Goal: Transaction & Acquisition: Purchase product/service

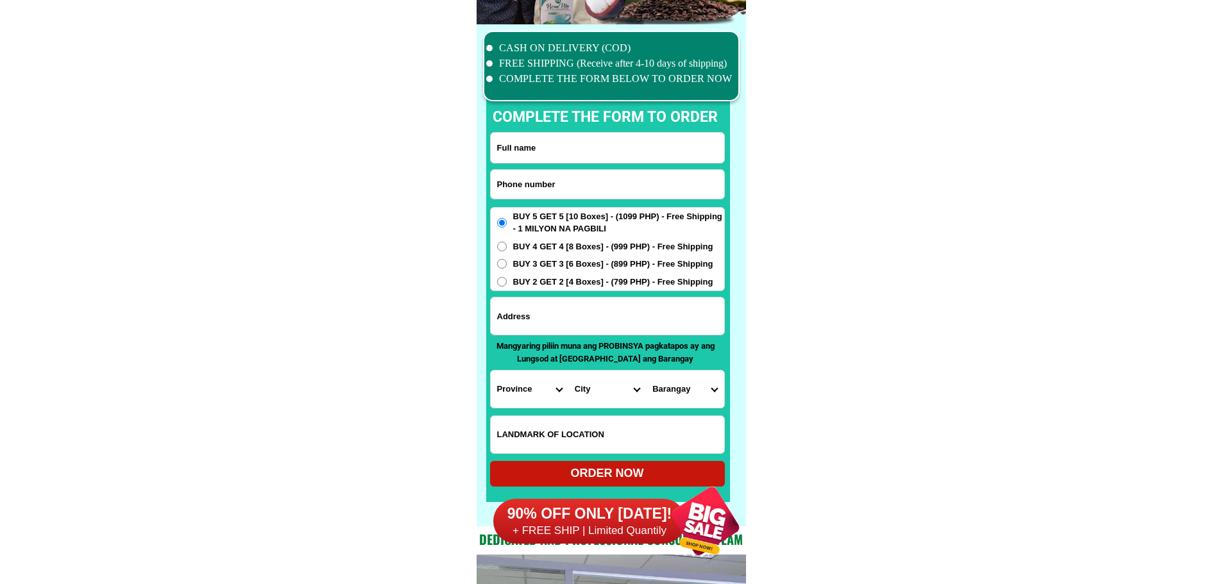
scroll to position [9970, 0]
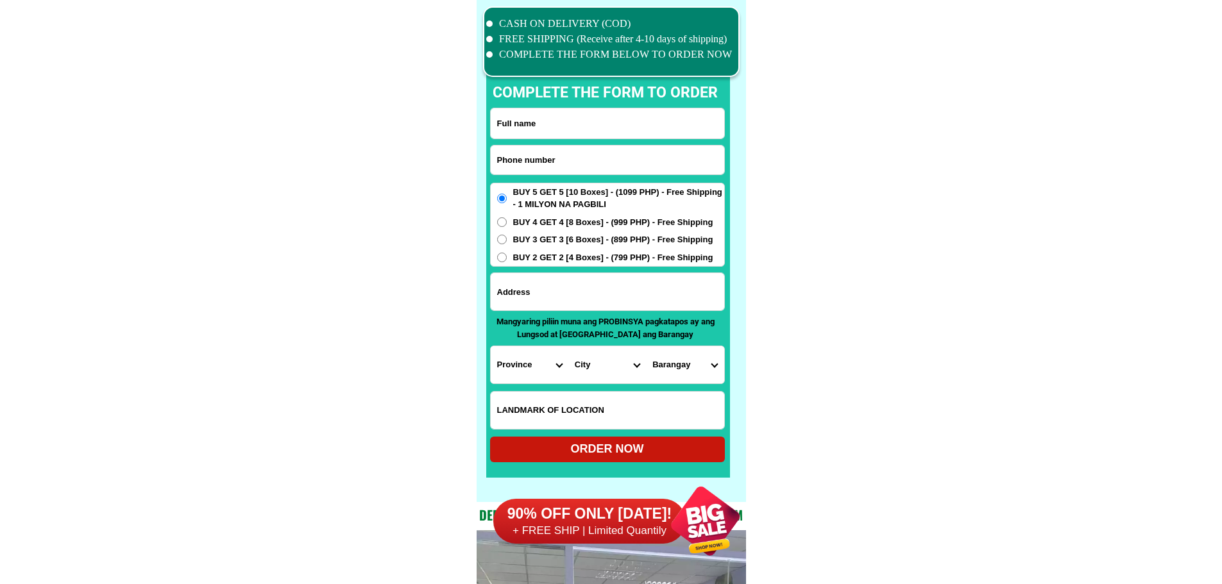
click at [611, 162] on input "Input phone_number" at bounding box center [607, 160] width 233 height 29
paste input "09267585315"
type input "09267585315"
paste input "[PERSON_NAME]"
click at [524, 131] on input "Input full_name" at bounding box center [607, 123] width 233 height 30
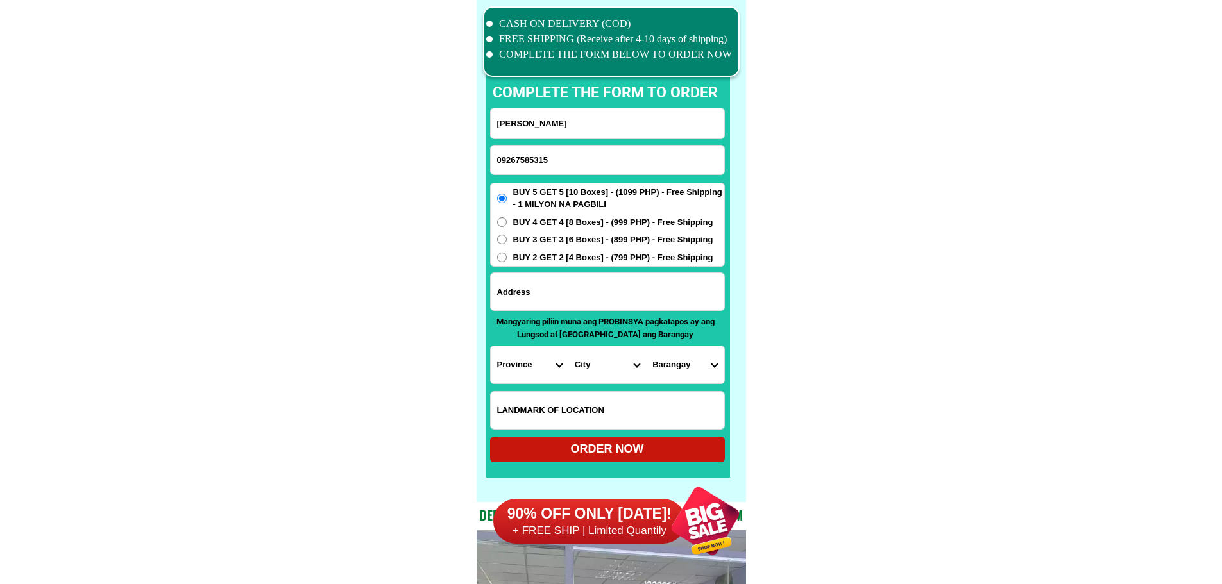
type input "[PERSON_NAME]"
click at [608, 278] on input "Input address" at bounding box center [607, 291] width 233 height 37
paste input "Purok 9 Casisang Malaybalay bukidnon ciy"
type input "Purok 9 Casisang Malaybalay bukidnon ciy"
click at [545, 221] on span "BUY 4 GET 4 [8 Boxes] - (999 PHP) - Free Shipping" at bounding box center [613, 222] width 200 height 13
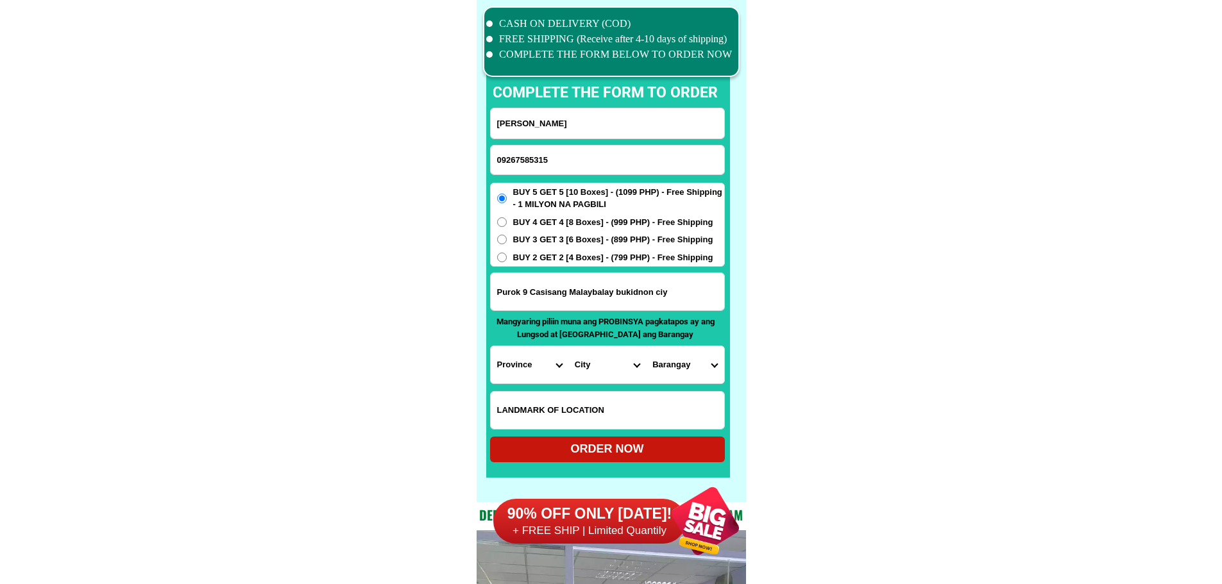
click at [507, 221] on input "BUY 4 GET 4 [8 Boxes] - (999 PHP) - Free Shipping" at bounding box center [502, 222] width 10 height 10
radio input "true"
click at [516, 385] on form "[PERSON_NAME] 09267585315 ORDER NOW Purok 9 Casisang [GEOGRAPHIC_DATA] bukidnon…" at bounding box center [607, 285] width 235 height 355
click at [530, 365] on select "Province [GEOGRAPHIC_DATA] [GEOGRAPHIC_DATA][PERSON_NAME][GEOGRAPHIC_DATA][GEOG…" at bounding box center [530, 364] width 78 height 37
select select "63_623"
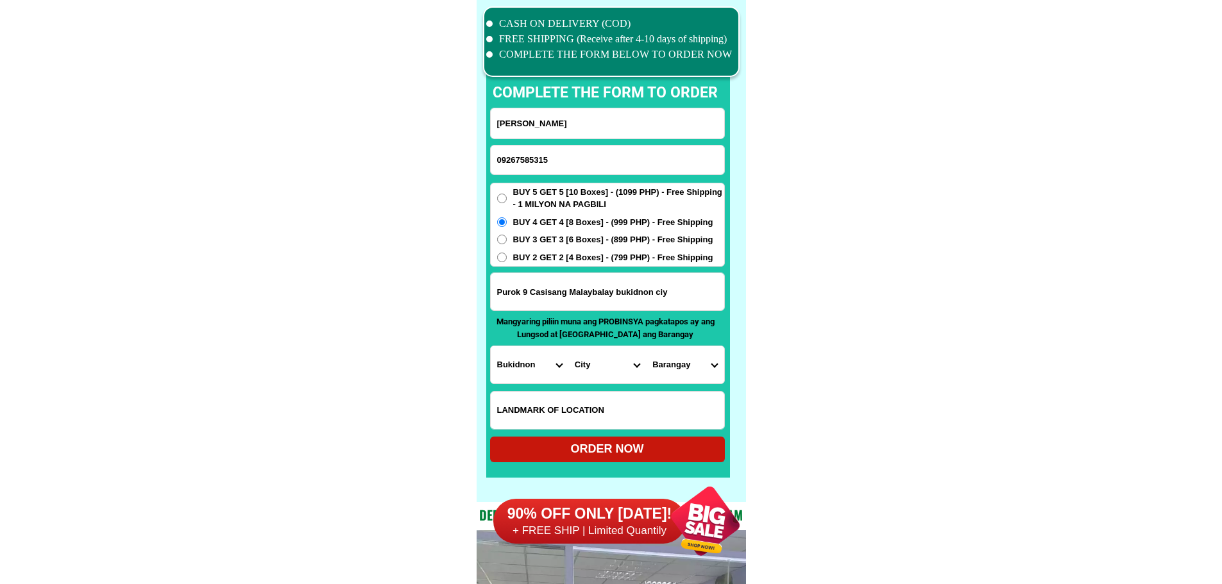
drag, startPoint x: 863, startPoint y: 358, endPoint x: 662, endPoint y: 366, distance: 201.5
click at [618, 366] on select "City [GEOGRAPHIC_DATA]-[GEOGRAPHIC_DATA][PERSON_NAME][GEOGRAPHIC_DATA]-[GEOGRAP…" at bounding box center [607, 364] width 78 height 37
click at [616, 369] on select "City [GEOGRAPHIC_DATA]-[GEOGRAPHIC_DATA][PERSON_NAME][GEOGRAPHIC_DATA]-[GEOGRAP…" at bounding box center [607, 364] width 78 height 37
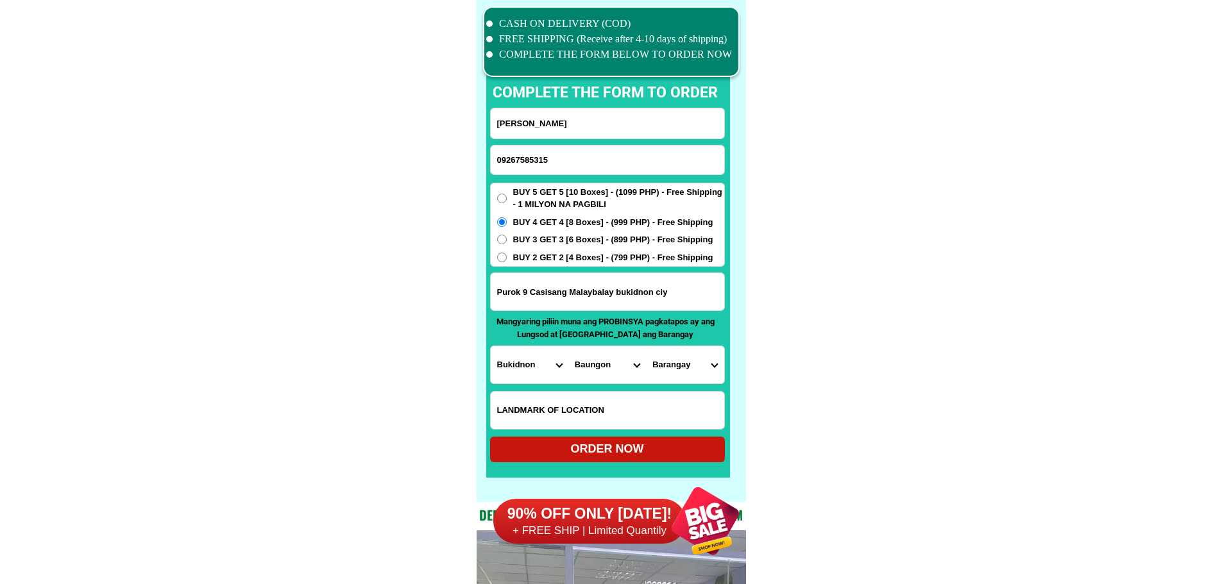
select select "63_6233294"
click at [678, 363] on select "Barangay Aglayan Apo macote Bangcud Barangay 1 (pob.) Barangay 10 (pob.) Barang…" at bounding box center [685, 364] width 78 height 37
select select "63_62332948879"
drag, startPoint x: 824, startPoint y: 366, endPoint x: 818, endPoint y: 373, distance: 9.1
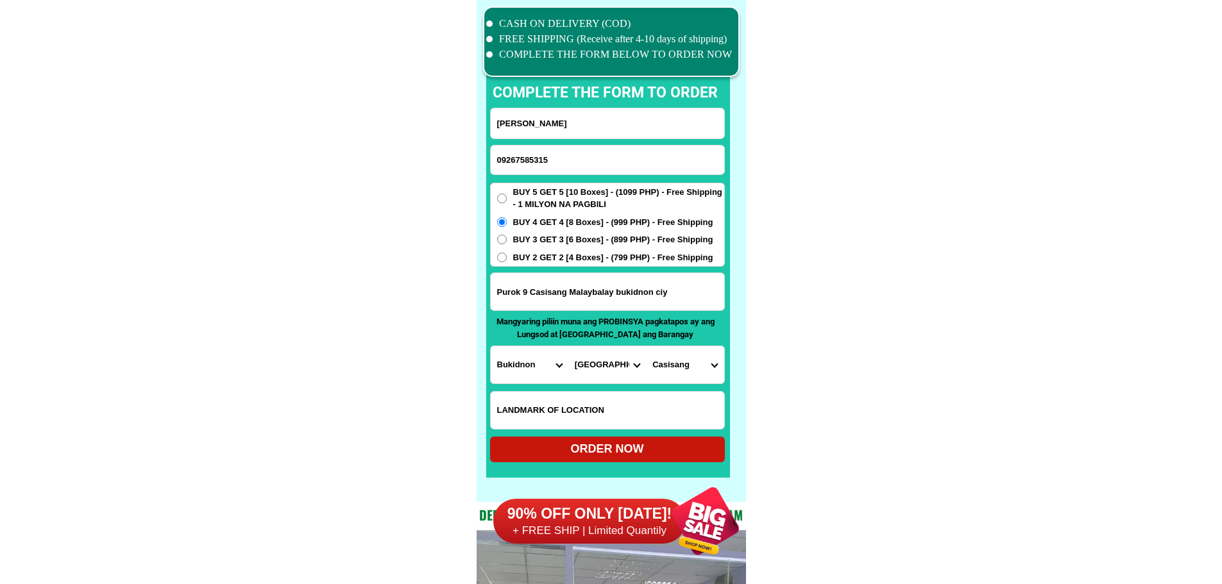
click at [659, 451] on div "ORDER NOW" at bounding box center [607, 449] width 235 height 17
radio input "true"
click at [627, 161] on input "Input phone_number" at bounding box center [607, 160] width 233 height 29
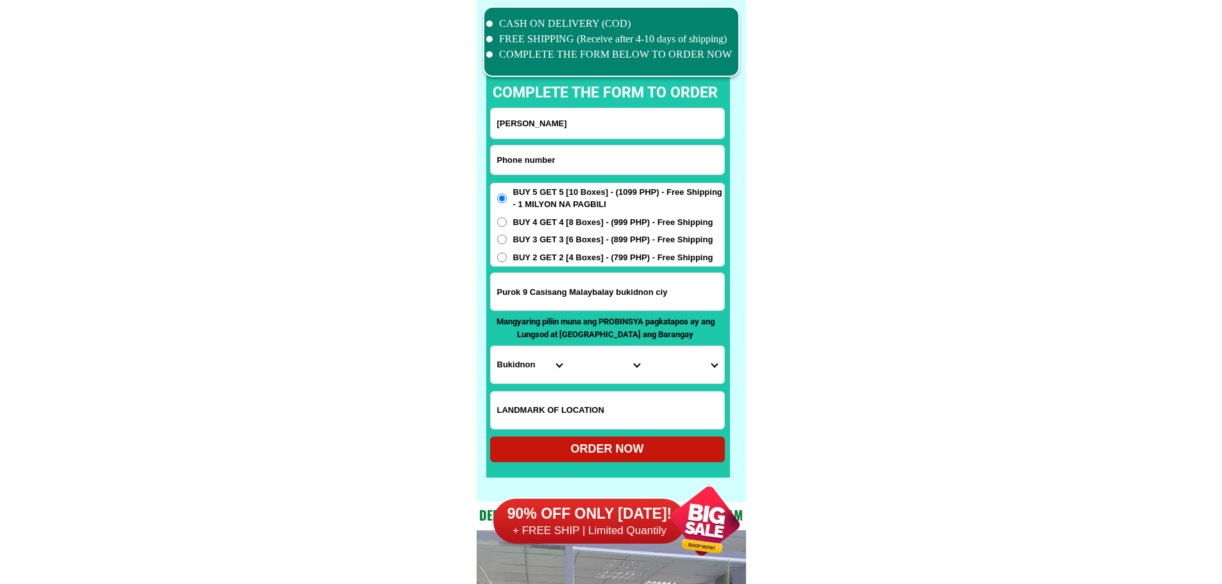
paste input "09625478006"
type input "09625478006"
click at [634, 119] on input "Input full_name" at bounding box center [607, 123] width 233 height 30
paste input "[PERSON_NAME]"
type input "[PERSON_NAME]"
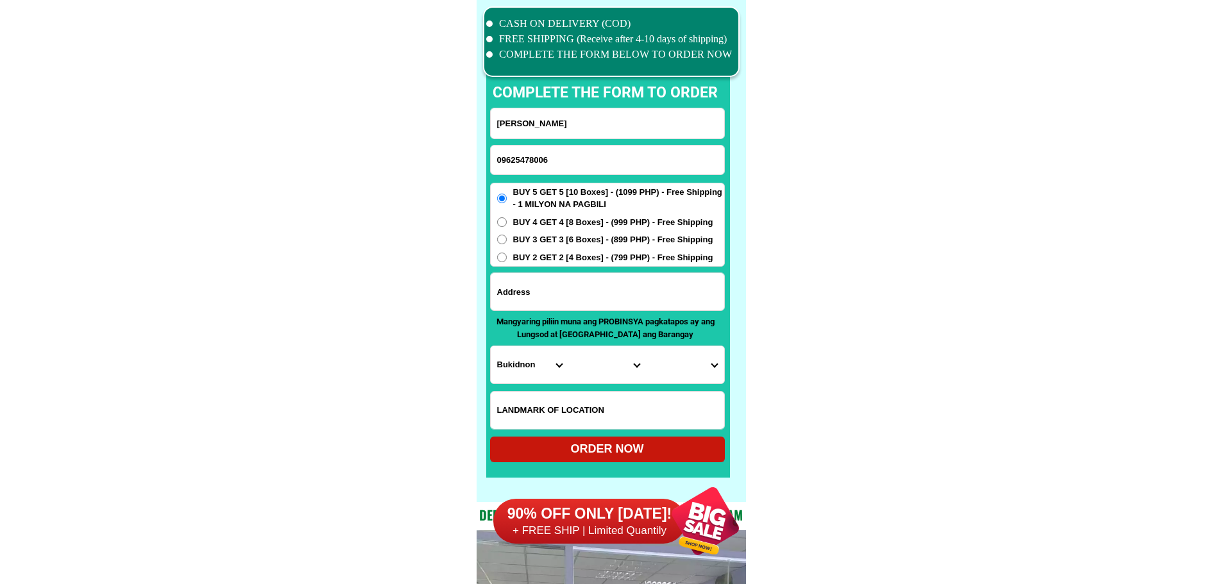
click at [567, 292] on input "Input address" at bounding box center [607, 291] width 233 height 37
paste input ""Elem. School"
type input ""Elem. School"
click at [530, 366] on select "Province [GEOGRAPHIC_DATA] [GEOGRAPHIC_DATA][PERSON_NAME][GEOGRAPHIC_DATA][GEOG…" at bounding box center [530, 364] width 78 height 37
select select "63_791"
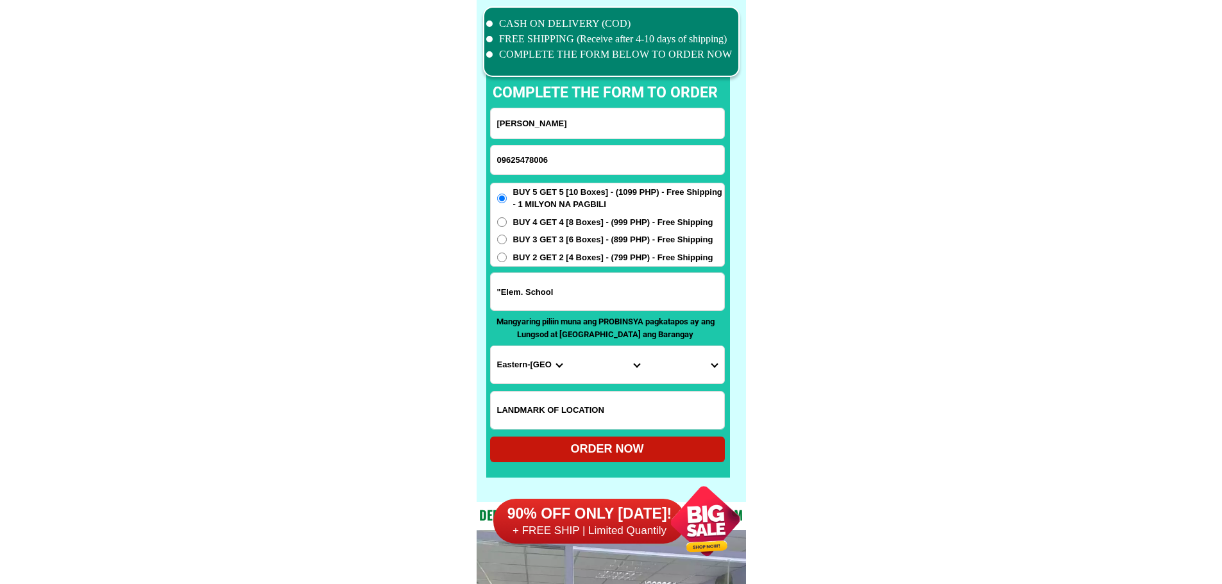
click at [584, 364] on select "City [PERSON_NAME] [PERSON_NAME]-city Can-[GEOGRAPHIC_DATA] Eastern-[GEOGRAPHIC…" at bounding box center [607, 364] width 78 height 37
select select "63_7917128"
click at [568, 346] on select "City [PERSON_NAME] [PERSON_NAME]-city Can-[GEOGRAPHIC_DATA] Eastern-[GEOGRAPHIC…" at bounding box center [607, 364] width 78 height 37
click at [698, 405] on input "Input LANDMARKOFLOCATION" at bounding box center [607, 410] width 233 height 37
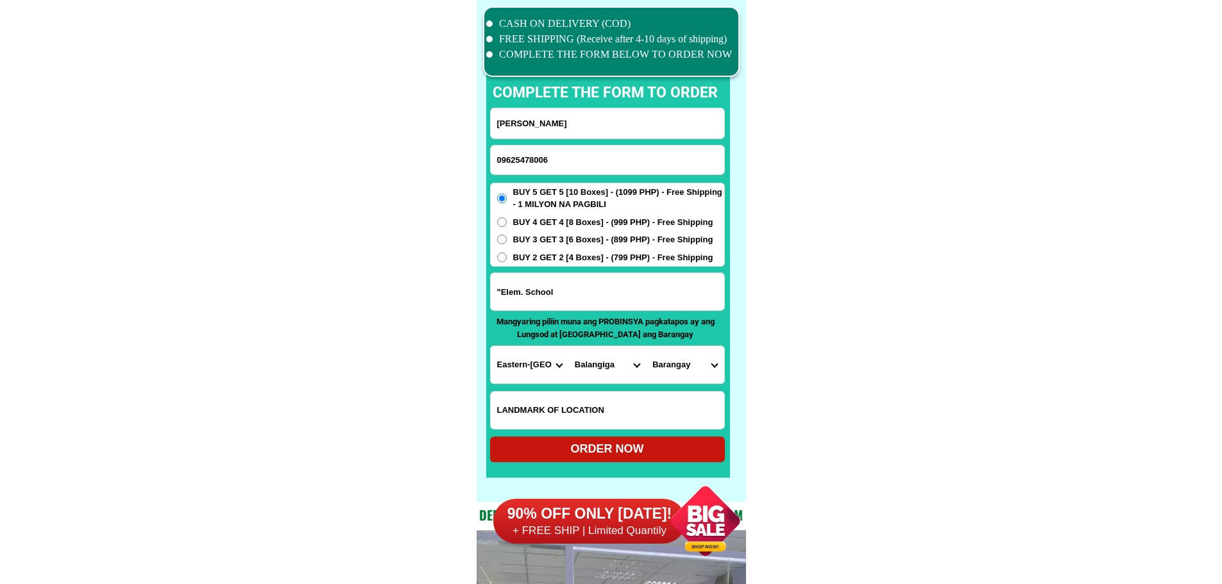
click at [695, 375] on select "[GEOGRAPHIC_DATA] i [GEOGRAPHIC_DATA] [GEOGRAPHIC_DATA][DEMOGRAPHIC_DATA] v [GE…" at bounding box center [685, 364] width 78 height 37
click at [695, 374] on select "[GEOGRAPHIC_DATA] i [GEOGRAPHIC_DATA] [GEOGRAPHIC_DATA][DEMOGRAPHIC_DATA] v [GE…" at bounding box center [685, 364] width 78 height 37
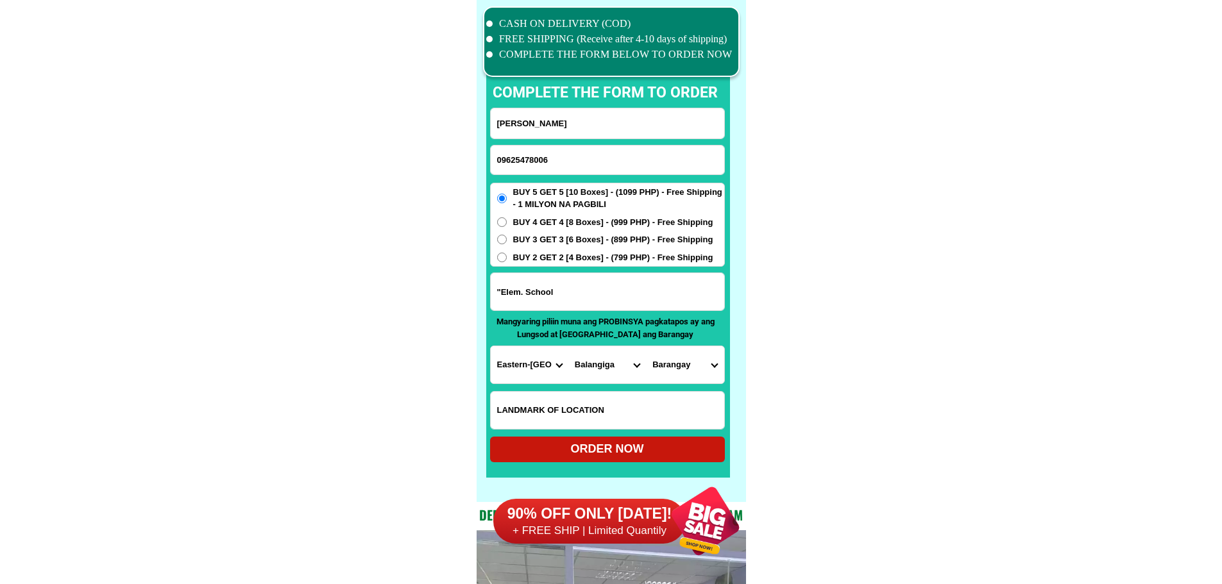
click at [695, 374] on select "[GEOGRAPHIC_DATA] i [GEOGRAPHIC_DATA] [GEOGRAPHIC_DATA][DEMOGRAPHIC_DATA] v [GE…" at bounding box center [685, 364] width 78 height 37
select select "63_79171287272"
click at [612, 439] on div "ORDER NOW" at bounding box center [607, 450] width 235 height 26
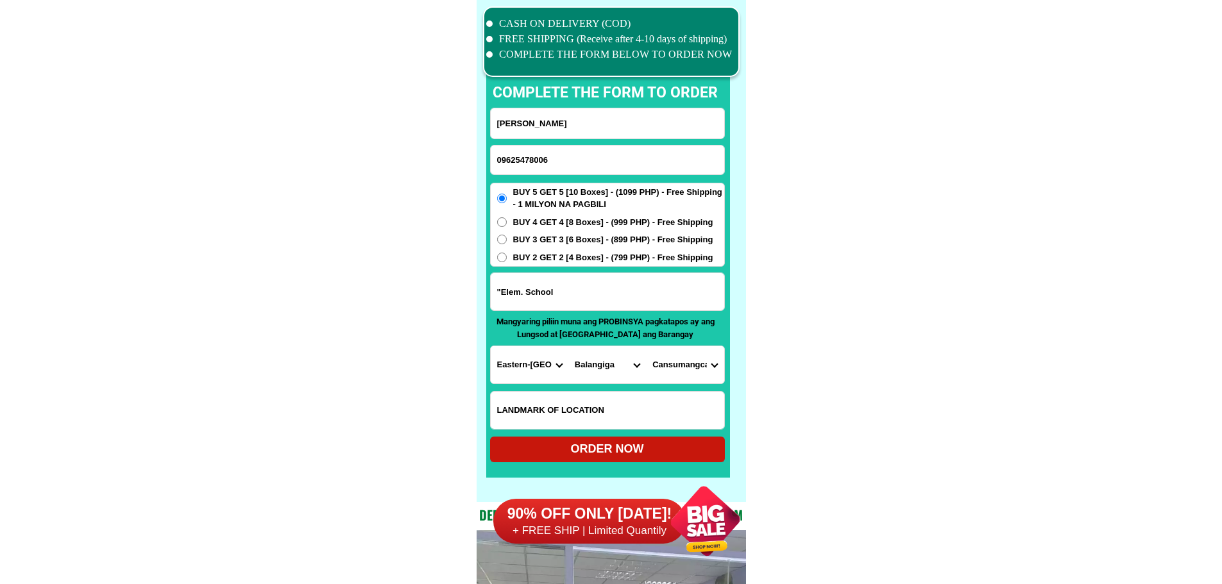
type input "[PERSON_NAME]"
radio input "true"
click at [550, 161] on input "Input phone_number" at bounding box center [607, 160] width 233 height 29
paste input "0945-485--0256"
click at [539, 160] on input "0945-485--0256" at bounding box center [607, 160] width 233 height 29
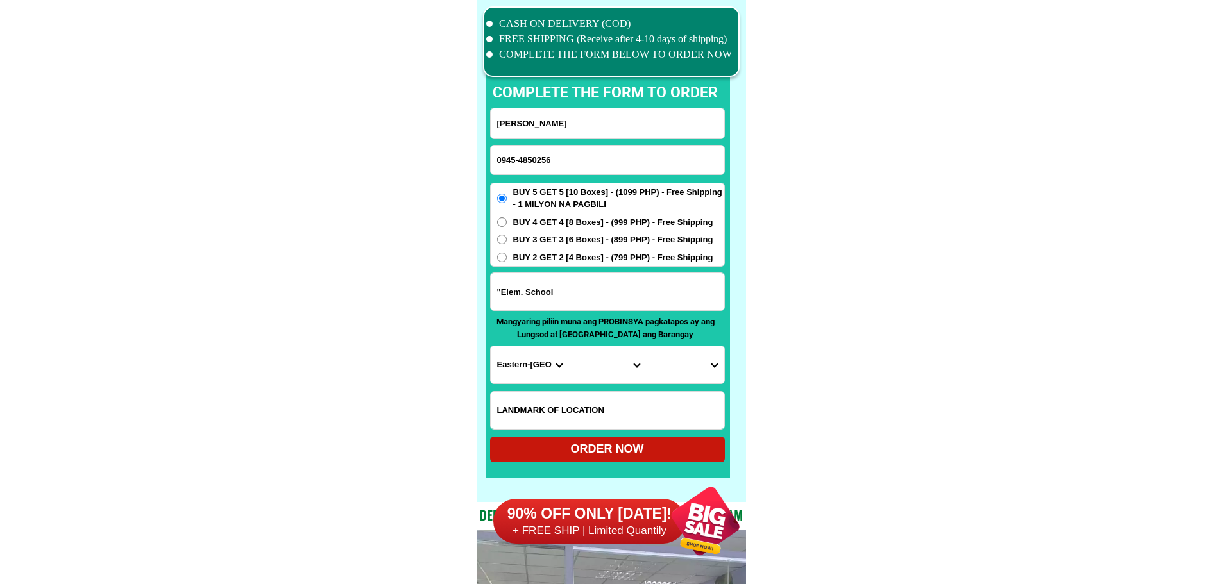
click at [518, 156] on input "0945-4850256" at bounding box center [607, 160] width 233 height 29
type input "09454850256"
paste input "[PERSON_NAME]"
click at [595, 122] on input "Input full_name" at bounding box center [607, 123] width 233 height 30
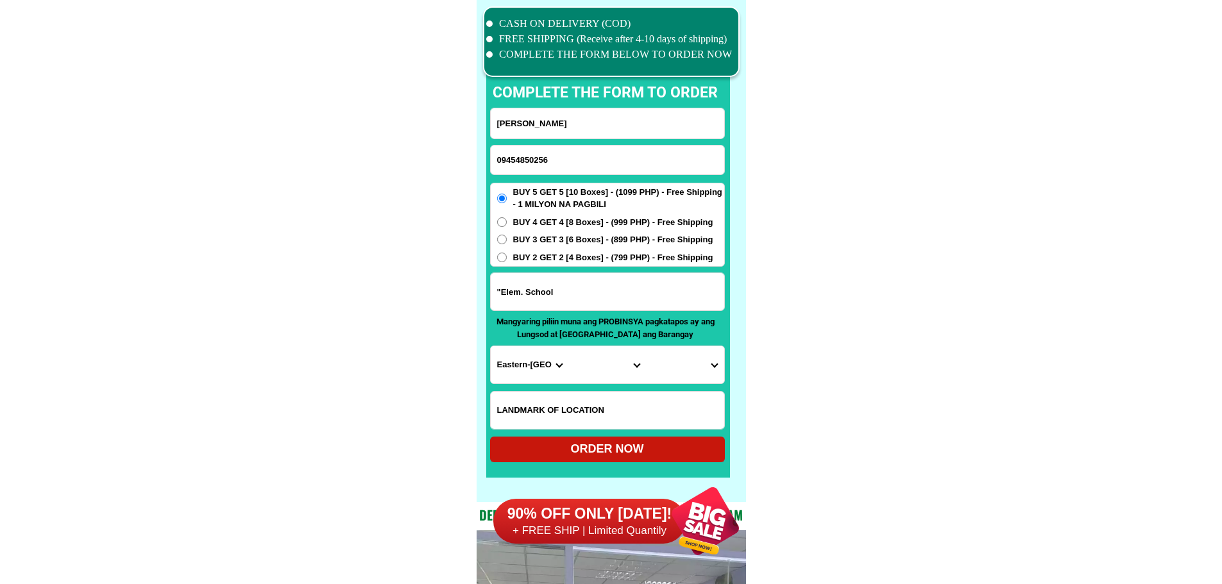
type input "[PERSON_NAME]"
click at [586, 299] on input "Input address" at bounding box center [607, 291] width 233 height 37
paste input "[GEOGRAPHIC_DATA] , [GEOGRAPHIC_DATA][PERSON_NAME], [GEOGRAPHIC_DATA], [STREET_…"
type input "[GEOGRAPHIC_DATA] , [GEOGRAPHIC_DATA][PERSON_NAME], [GEOGRAPHIC_DATA], [STREET_…"
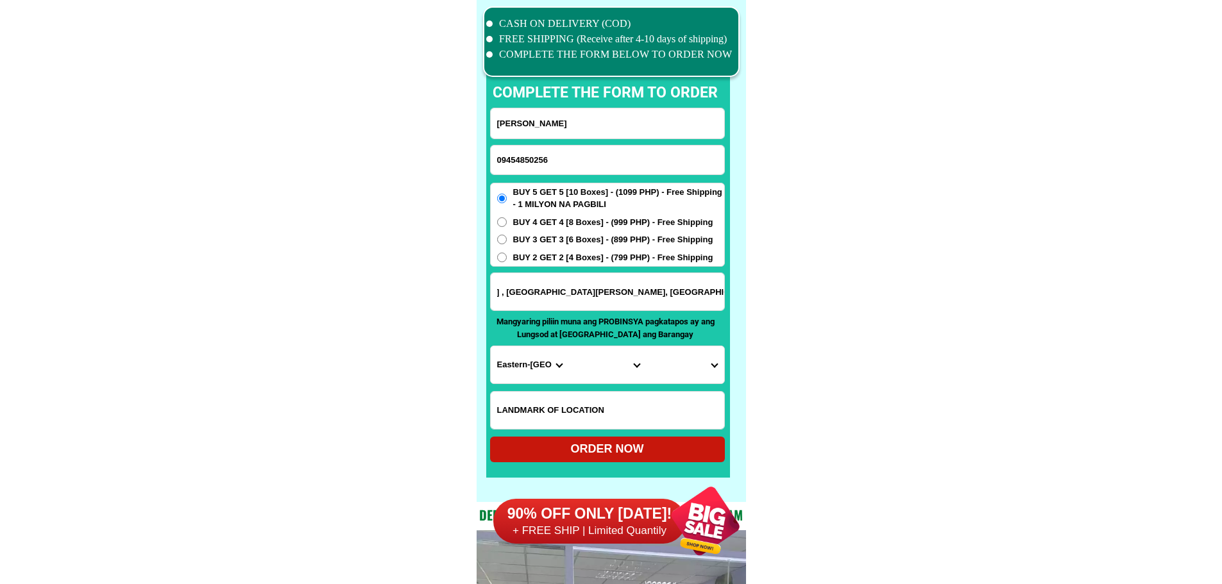
scroll to position [0, 0]
click at [658, 400] on input "Input LANDMARKOFLOCATION" at bounding box center [607, 410] width 233 height 37
paste input "[PERSON_NAME] Junk Shop"
type input "[PERSON_NAME] Junk Shop"
click at [523, 356] on select "Province [GEOGRAPHIC_DATA] [GEOGRAPHIC_DATA][PERSON_NAME][GEOGRAPHIC_DATA][GEOG…" at bounding box center [530, 364] width 78 height 37
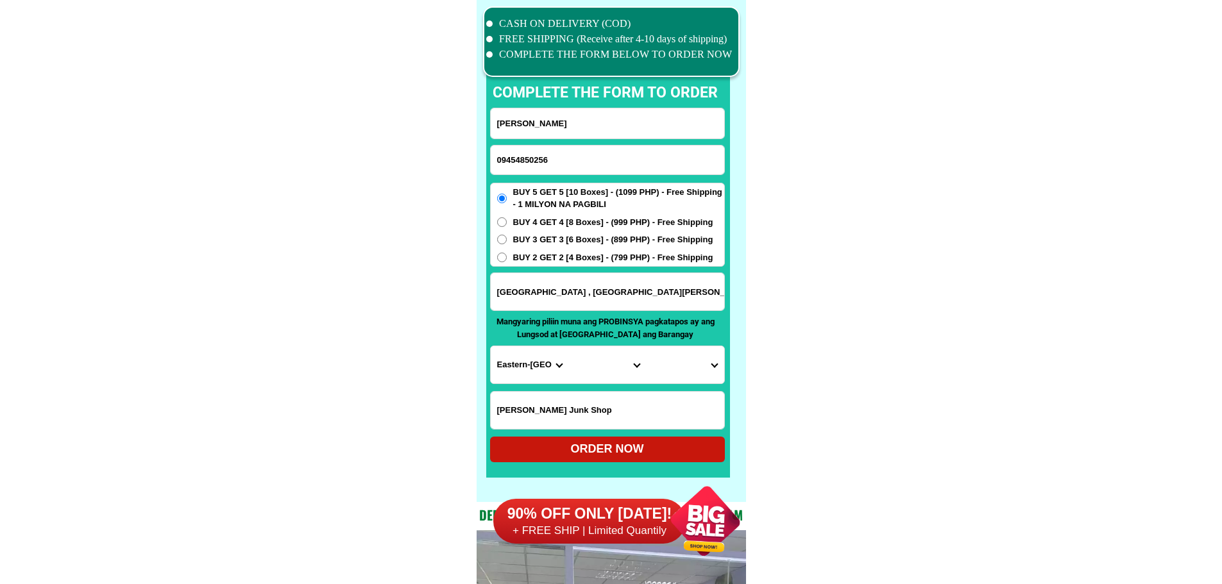
select select "63_32"
click at [578, 364] on select "City [PERSON_NAME] Bagulin Balaoan [PERSON_NAME][GEOGRAPHIC_DATA] La-union-[GEO…" at bounding box center [607, 364] width 78 height 37
select select "63_324644"
click at [568, 346] on select "City [PERSON_NAME] Bagulin Balaoan [PERSON_NAME][GEOGRAPHIC_DATA] La-union-[GEO…" at bounding box center [607, 364] width 78 height 37
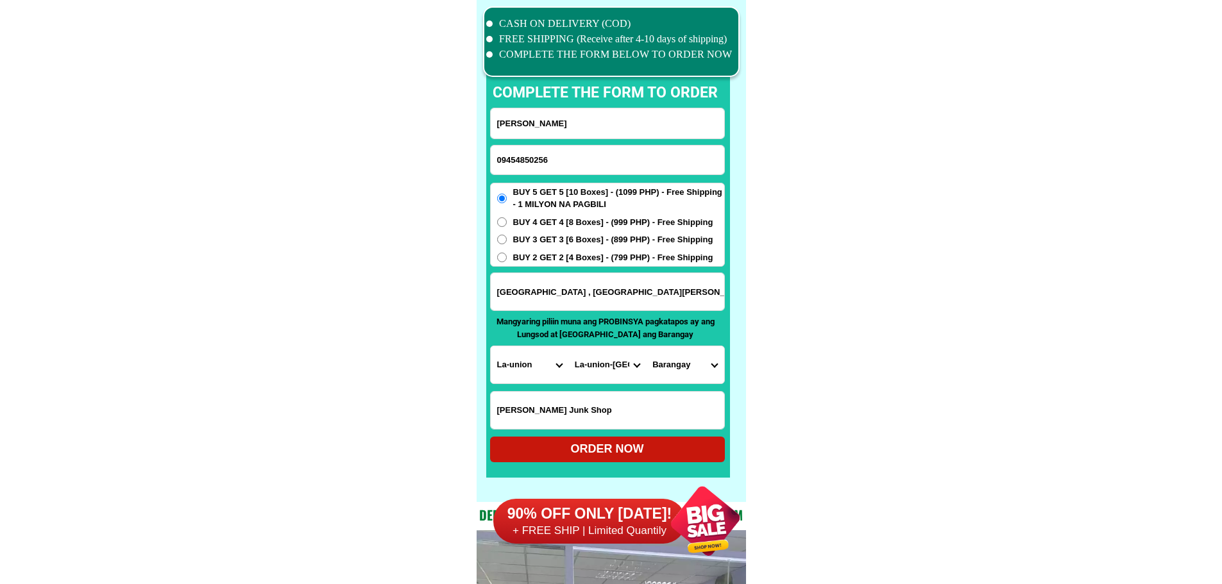
click at [689, 366] on select "Barangay Abut Apaleng Bacsil Bangbangolan Bangcusay Barangay i (pob.) [GEOGRAPH…" at bounding box center [685, 364] width 78 height 37
select select "63_32464484917"
click at [646, 346] on select "Barangay Abut Apaleng Bacsil Bangbangolan Bangcusay Barangay i (pob.) [GEOGRAPH…" at bounding box center [685, 364] width 78 height 37
click at [658, 444] on div "ORDER NOW" at bounding box center [607, 449] width 235 height 17
radio input "true"
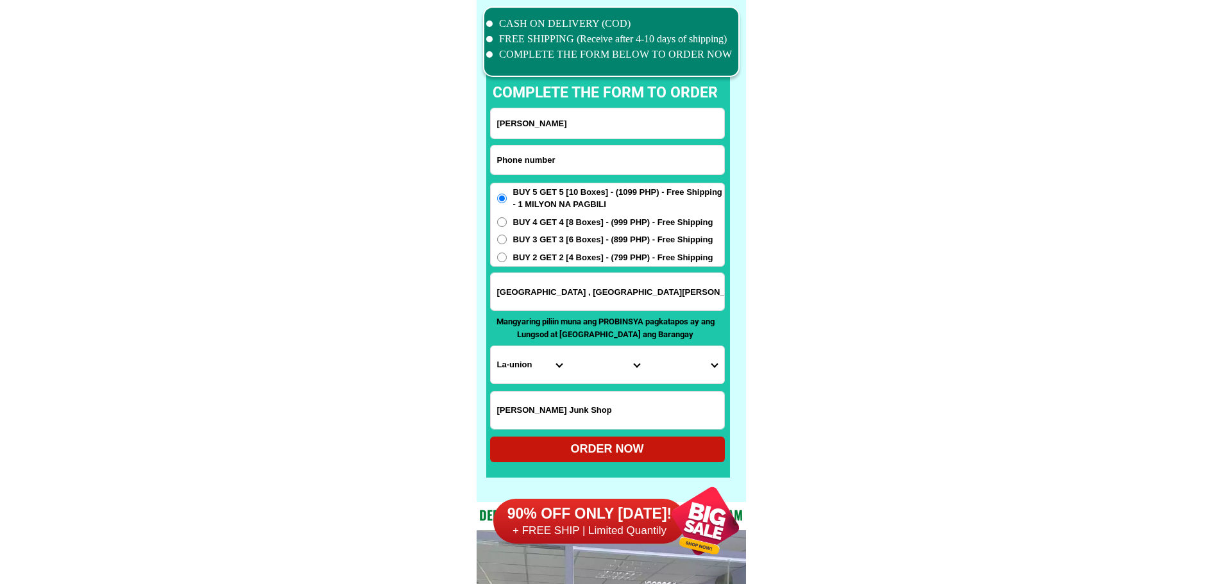
click at [527, 158] on input "Input phone_number" at bounding box center [607, 160] width 233 height 29
paste input "09984905858"
type input "09984905858"
drag, startPoint x: 591, startPoint y: 103, endPoint x: 592, endPoint y: 111, distance: 8.4
click at [591, 105] on div "CASH ON DELIVERY (COD) FREE SHIPPING (Receive after 4-10 days of shipping) COMP…" at bounding box center [610, 251] width 269 height 502
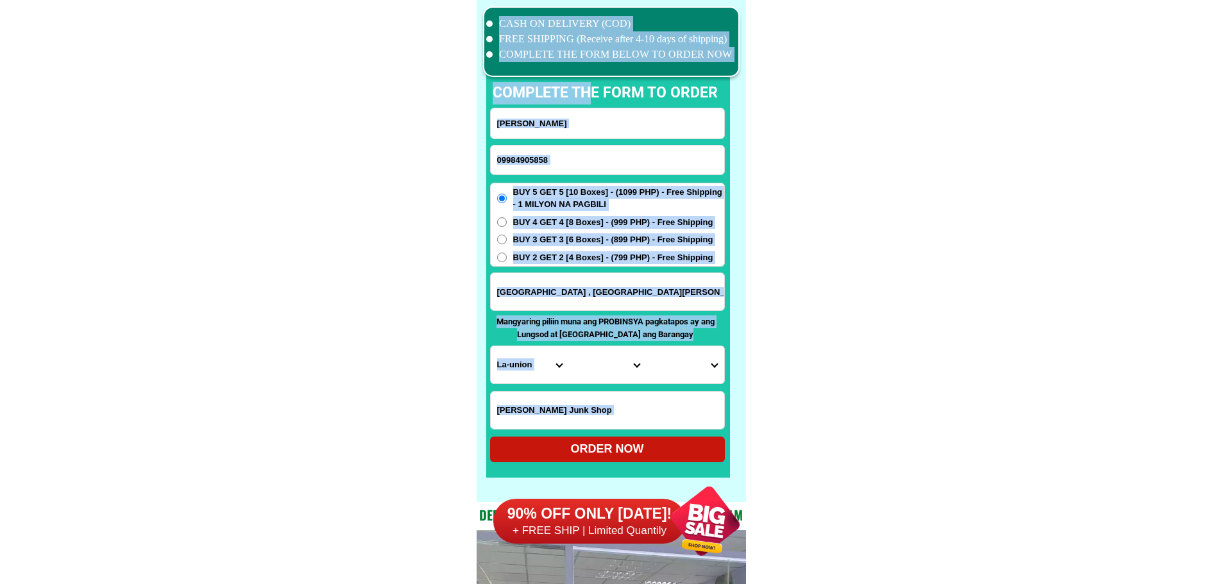
click at [594, 124] on input "[PERSON_NAME]" at bounding box center [607, 123] width 233 height 30
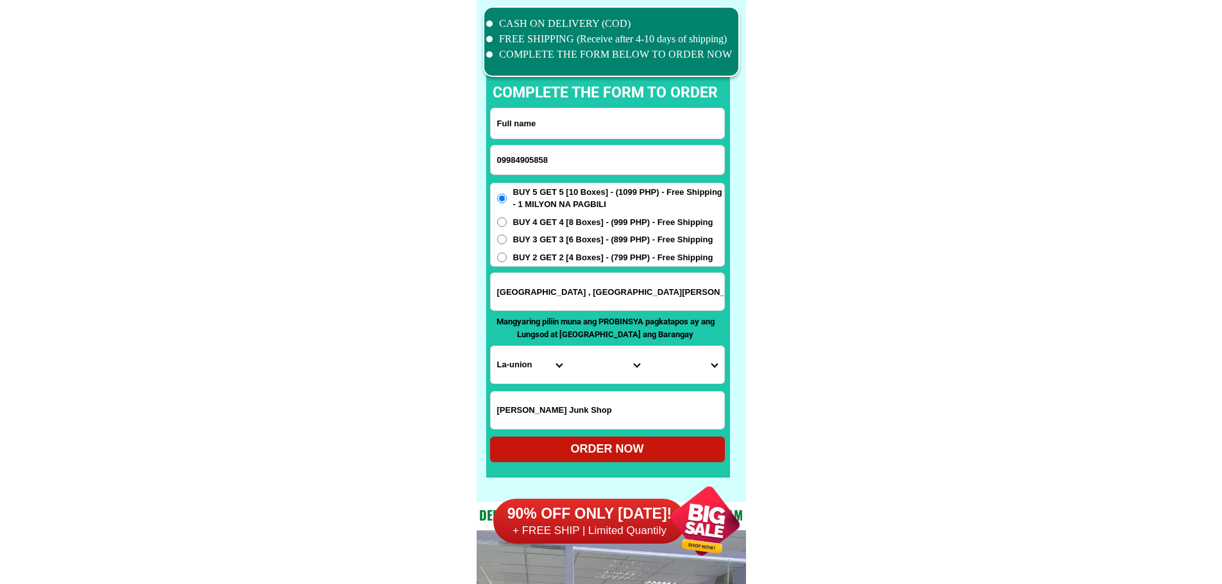
paste input "Serinalastimoso"
type input "Serinalastimoso"
click at [609, 295] on input "Input address" at bounding box center [607, 291] width 233 height 37
paste input "Purok 3 [PERSON_NAME] [GEOGRAPHIC_DATA]"
type input "Purok 3 [PERSON_NAME] [GEOGRAPHIC_DATA]"
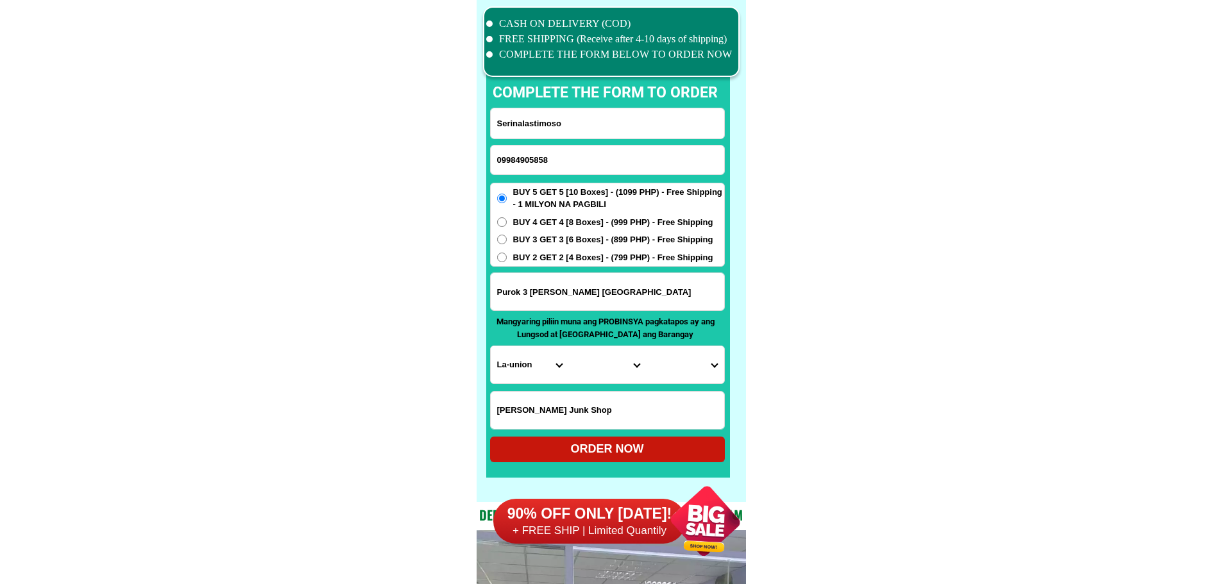
click at [608, 262] on span "BUY 2 GET 2 [4 Boxes] - (799 PHP) - Free Shipping" at bounding box center [613, 257] width 200 height 13
click at [507, 262] on input "BUY 2 GET 2 [4 Boxes] - (799 PHP) - Free Shipping" at bounding box center [502, 258] width 10 height 10
radio input "true"
click at [530, 366] on select "Province [GEOGRAPHIC_DATA] [GEOGRAPHIC_DATA][PERSON_NAME][GEOGRAPHIC_DATA][GEOG…" at bounding box center [530, 364] width 78 height 37
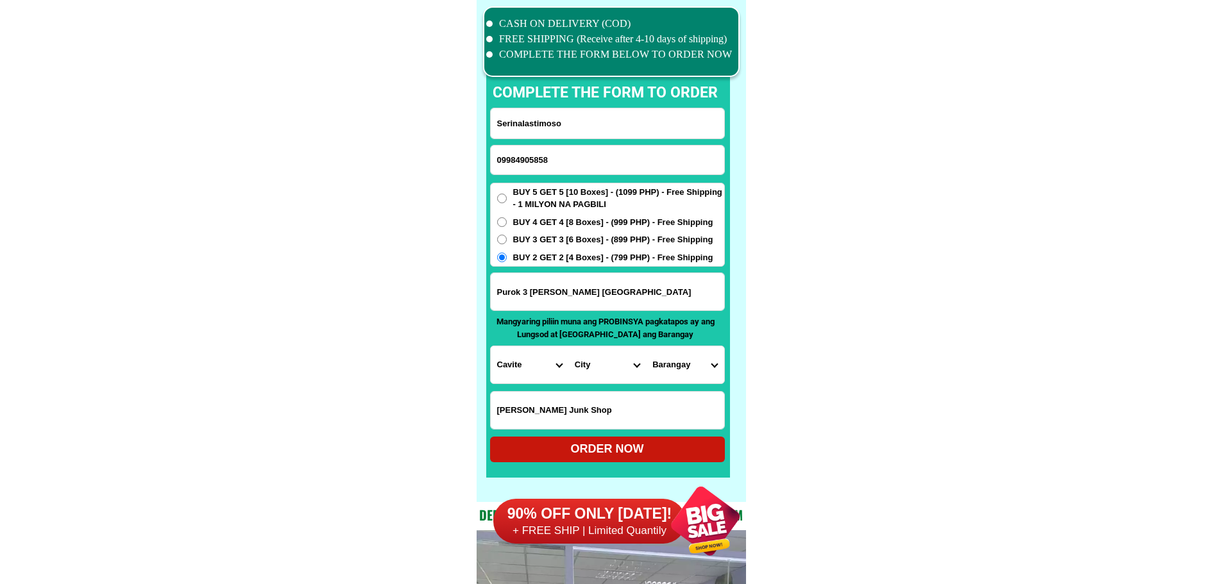
click at [528, 366] on select "Province [GEOGRAPHIC_DATA] [GEOGRAPHIC_DATA][PERSON_NAME][GEOGRAPHIC_DATA][GEOG…" at bounding box center [530, 364] width 78 height 37
select select "63_8"
drag, startPoint x: 903, startPoint y: 394, endPoint x: 827, endPoint y: 397, distance: 75.7
click at [593, 367] on select "City Alcoy [GEOGRAPHIC_DATA][PERSON_NAME][GEOGRAPHIC_DATA][GEOGRAPHIC_DATA] [GE…" at bounding box center [607, 364] width 78 height 37
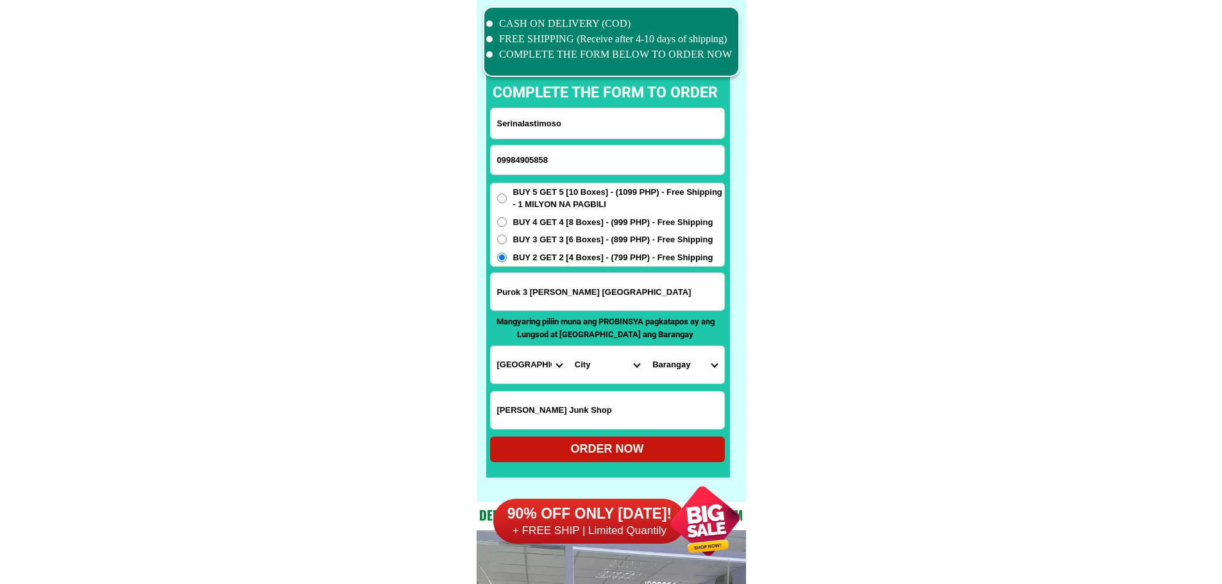
select select "63_88532"
click at [568, 346] on select "City Alcoy [GEOGRAPHIC_DATA][PERSON_NAME][GEOGRAPHIC_DATA][GEOGRAPHIC_DATA] [GE…" at bounding box center [607, 364] width 78 height 37
click at [687, 357] on select "Barangay Cabangahan Cansaga [PERSON_NAME] Jugan Lamac [PERSON_NAME][GEOGRAPHIC_…" at bounding box center [685, 364] width 78 height 37
select select "63_885323501"
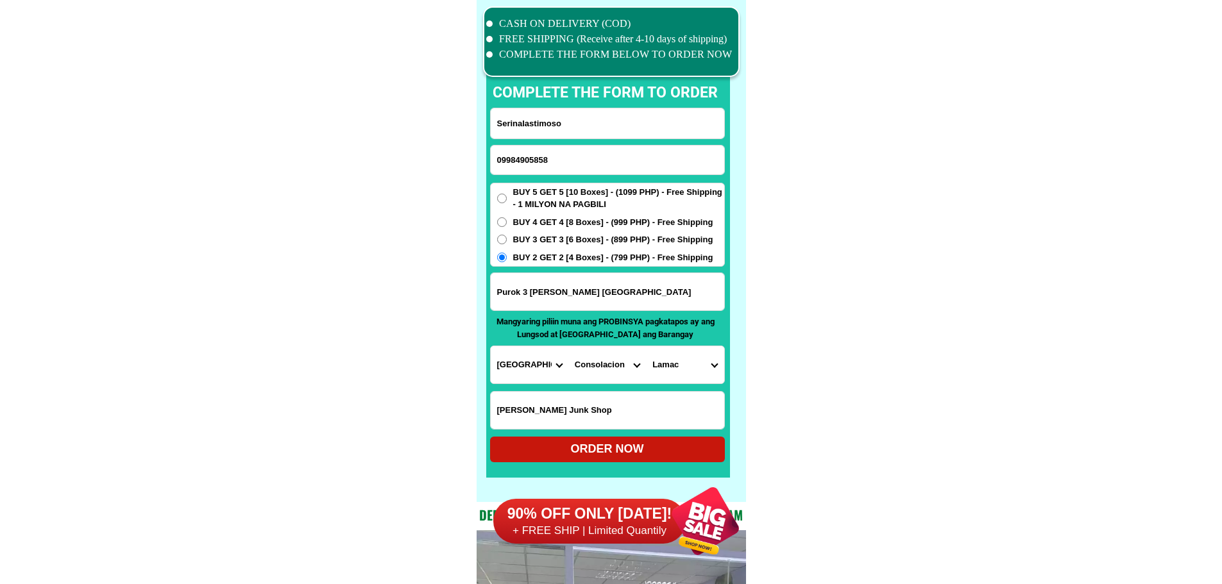
click at [642, 448] on div "ORDER NOW" at bounding box center [607, 449] width 235 height 17
radio input "true"
click at [548, 160] on input "Input phone_number" at bounding box center [607, 160] width 233 height 29
paste input "09076631704"
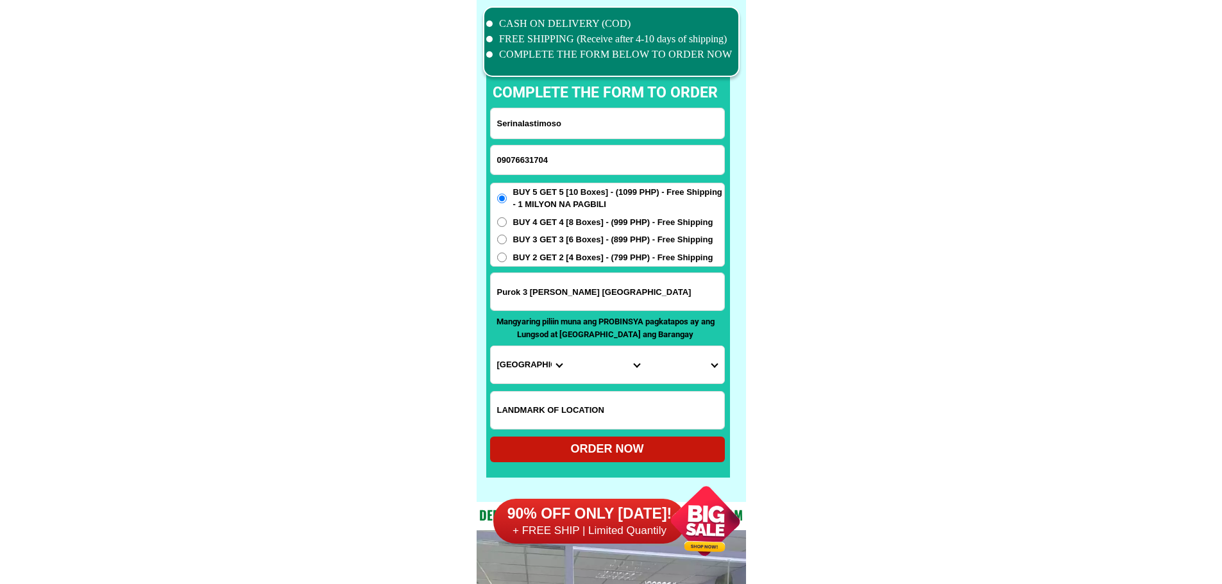
type input "09076631704"
click at [594, 139] on form "[GEOGRAPHIC_DATA] 09076631704 ORDER NOW Purok 3 [PERSON_NAME] [GEOGRAPHIC_DATA]…" at bounding box center [607, 285] width 235 height 355
paste input "[PERSON_NAME]"
click at [596, 128] on input "[PERSON_NAME]" at bounding box center [607, 123] width 233 height 30
type input "[PERSON_NAME]"
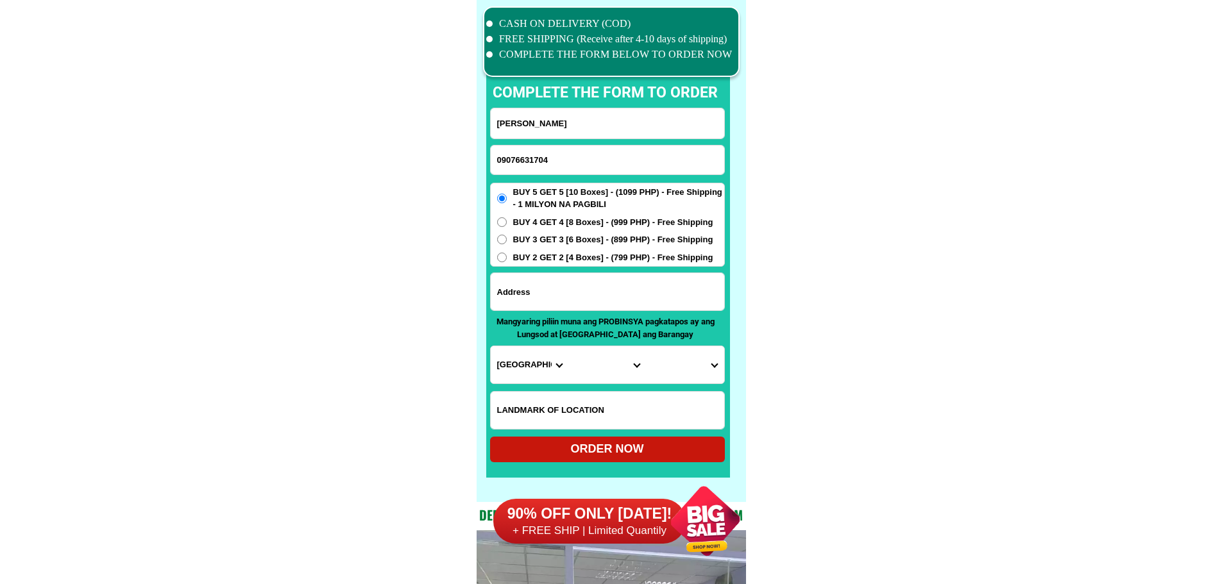
paste input "Camia St. P-2, Pob. [GEOGRAPHIC_DATA] [GEOGRAPHIC_DATA]"
click at [526, 284] on input "Input address" at bounding box center [607, 291] width 233 height 37
type input "Camia St. P-2, Pob. [GEOGRAPHIC_DATA] [GEOGRAPHIC_DATA]"
drag, startPoint x: 518, startPoint y: 401, endPoint x: 535, endPoint y: 402, distance: 18.0
click at [518, 401] on input "Input LANDMARKOFLOCATION" at bounding box center [607, 410] width 233 height 37
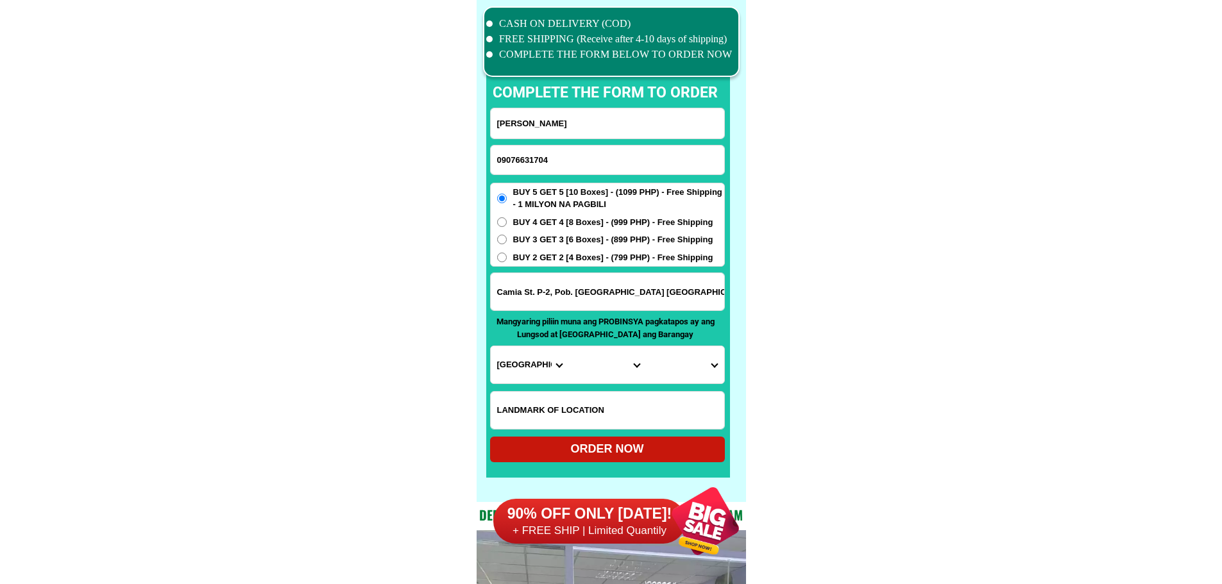
paste input "Near Bungcad Water Refilling Station"
type input "Near Bungcad Water Refilling Station"
click at [528, 259] on span "BUY 2 GET 2 [4 Boxes] - (799 PHP) - Free Shipping" at bounding box center [613, 257] width 200 height 13
click at [507, 259] on input "BUY 2 GET 2 [4 Boxes] - (799 PHP) - Free Shipping" at bounding box center [502, 258] width 10 height 10
radio input "true"
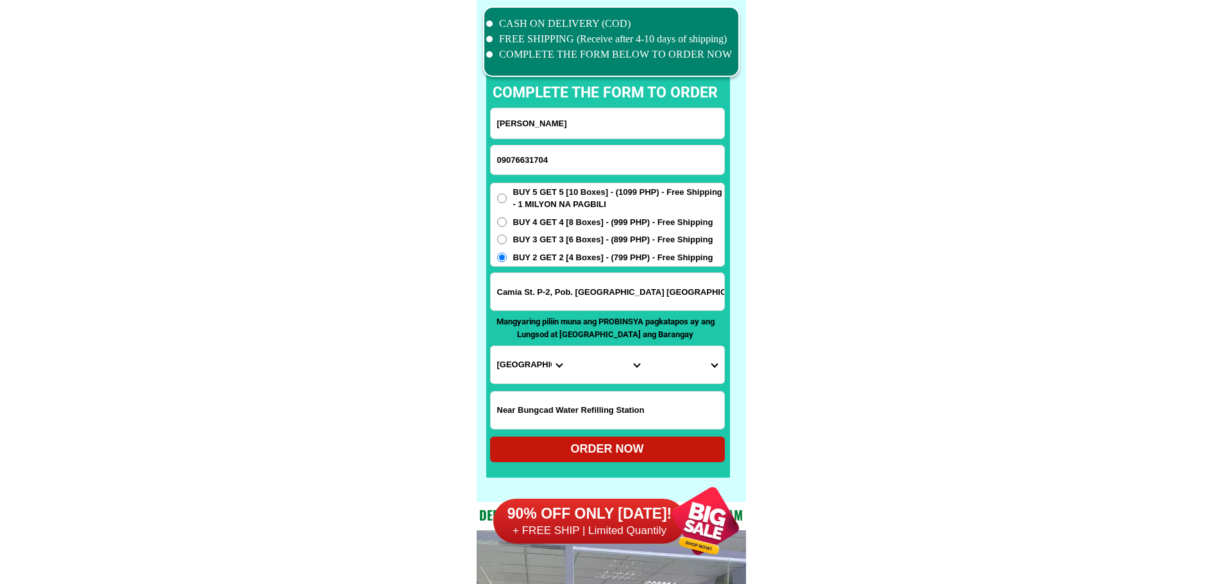
click at [530, 373] on select "Province [GEOGRAPHIC_DATA] [GEOGRAPHIC_DATA][PERSON_NAME][GEOGRAPHIC_DATA][GEOG…" at bounding box center [530, 364] width 78 height 37
select select "63_701"
click at [491, 346] on select "Province [GEOGRAPHIC_DATA] [GEOGRAPHIC_DATA][PERSON_NAME][GEOGRAPHIC_DATA][GEOG…" at bounding box center [530, 364] width 78 height 37
click at [616, 365] on select "City [GEOGRAPHIC_DATA][PERSON_NAME] [GEOGRAPHIC_DATA] [GEOGRAPHIC_DATA] [GEOGRA…" at bounding box center [607, 364] width 78 height 37
select select "63_7012322"
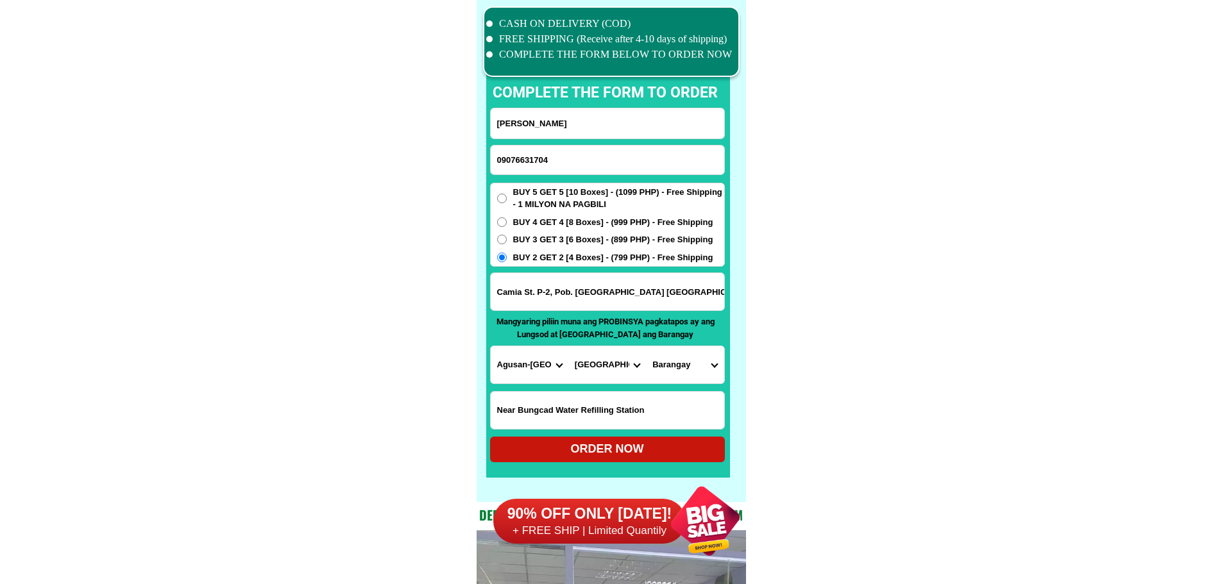
click at [664, 369] on select "Barangay Basa Cebolin [PERSON_NAME] Kapatungan [GEOGRAPHIC_DATA]-an Manat [GEOG…" at bounding box center [685, 364] width 78 height 37
select select "63_70123221046"
drag, startPoint x: 813, startPoint y: 369, endPoint x: 803, endPoint y: 372, distance: 10.1
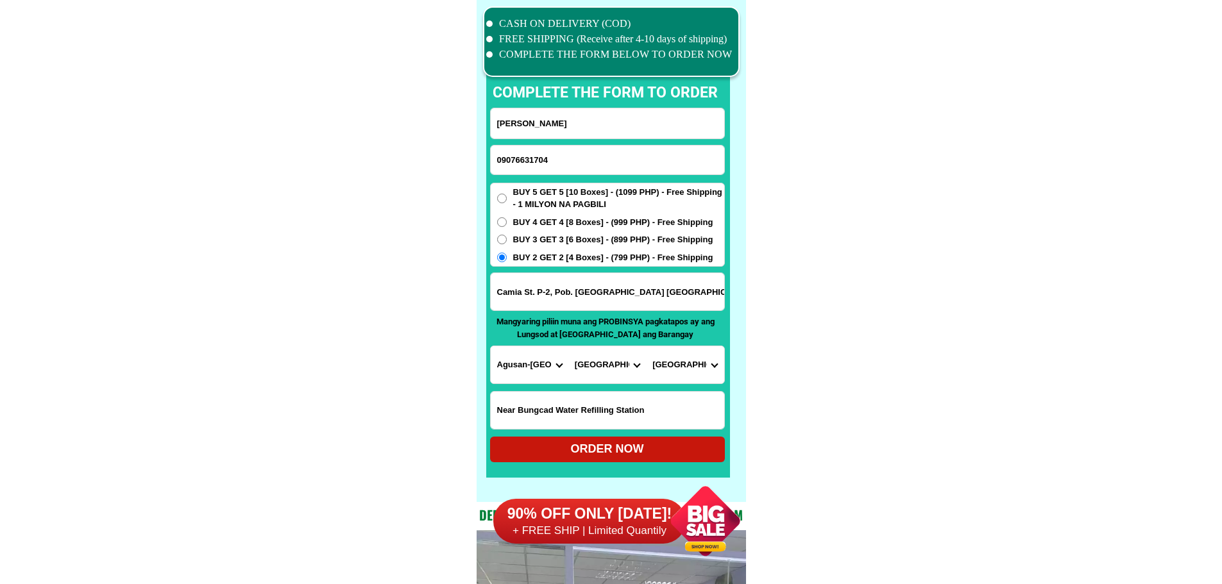
click at [686, 450] on div "ORDER NOW" at bounding box center [607, 449] width 235 height 17
radio input "true"
